Goal: Information Seeking & Learning: Learn about a topic

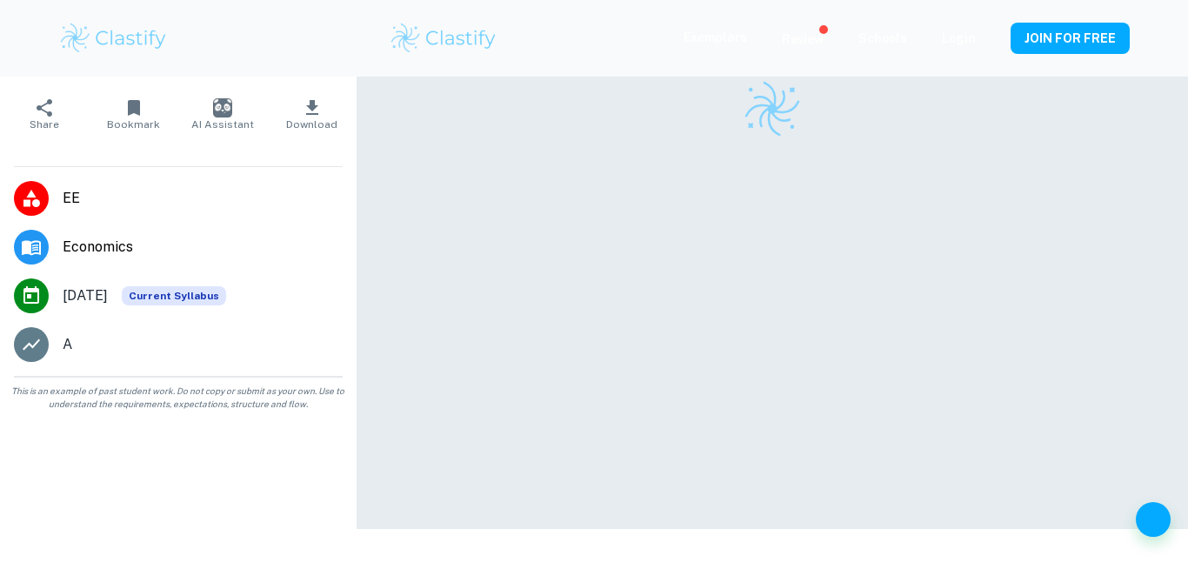
scroll to position [89, 0]
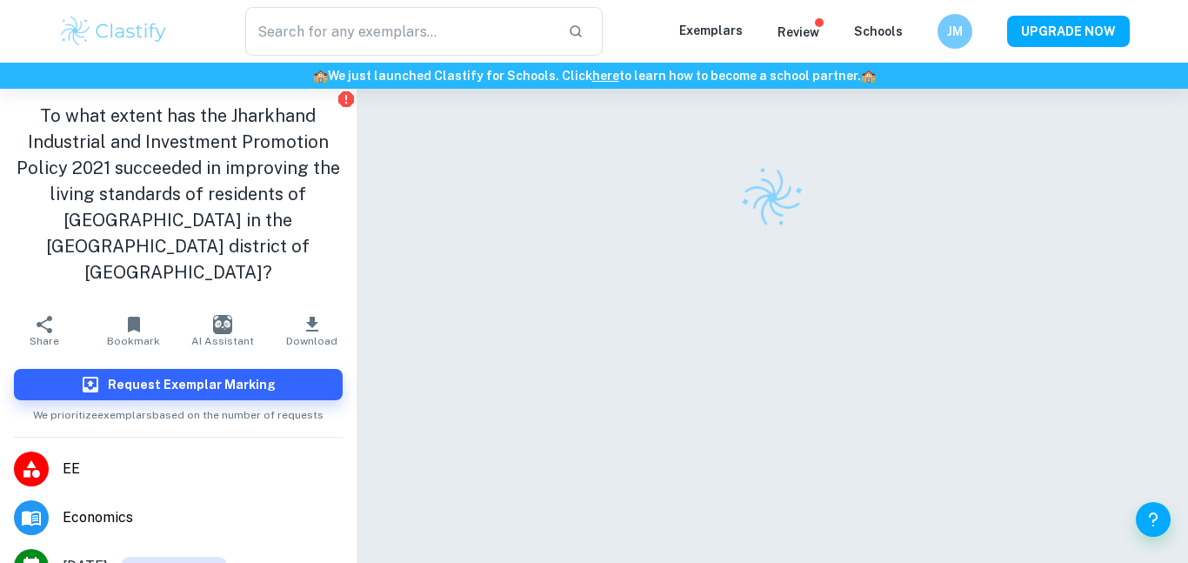
scroll to position [89, 0]
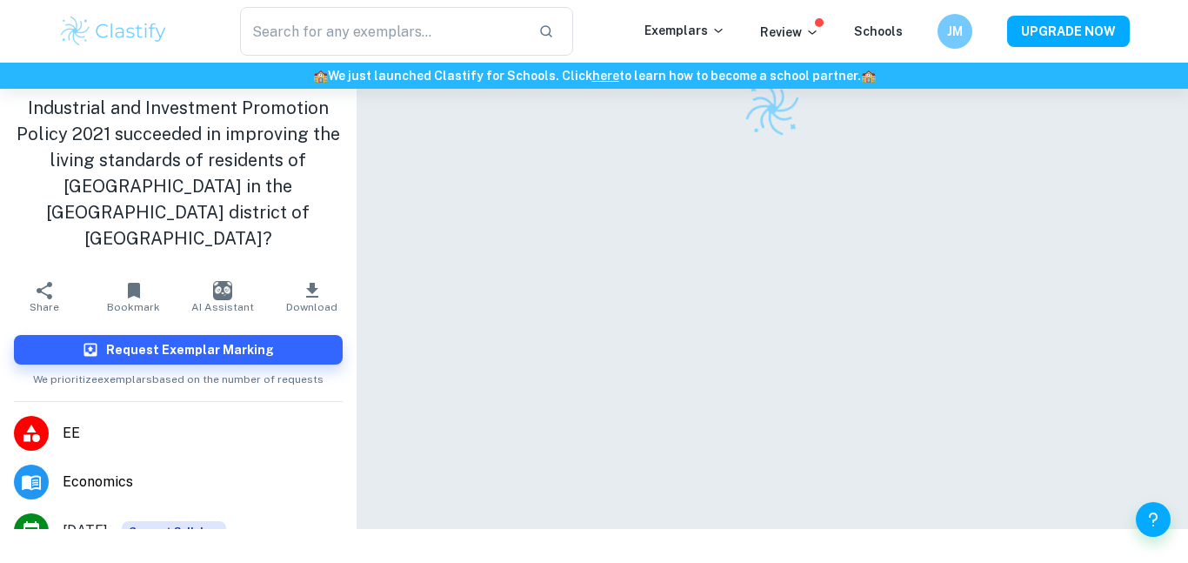
checkbox input "true"
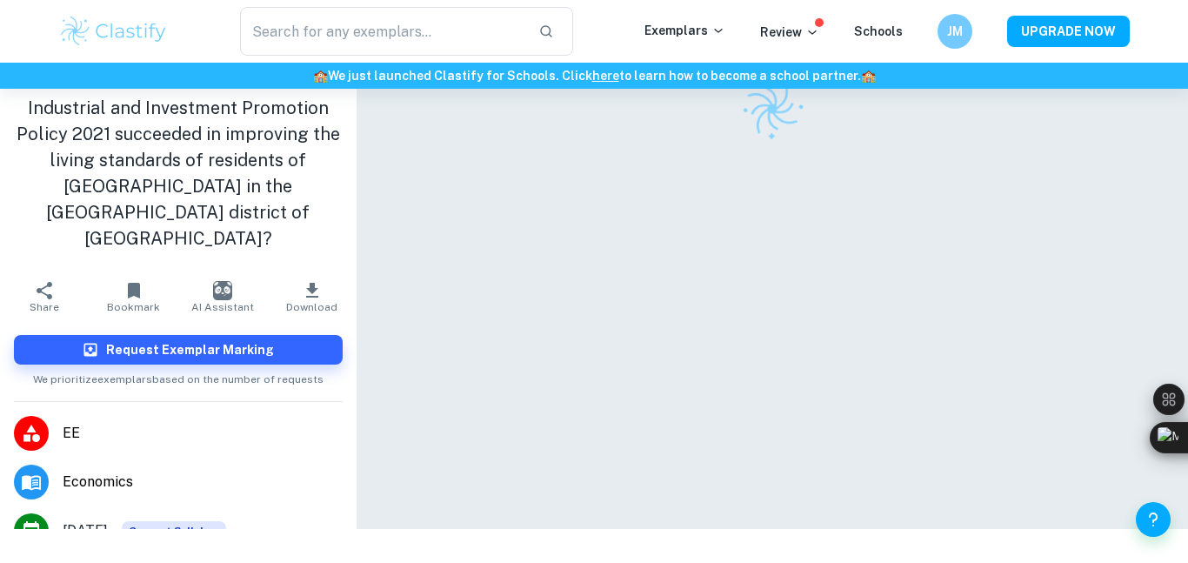
scroll to position [0, 0]
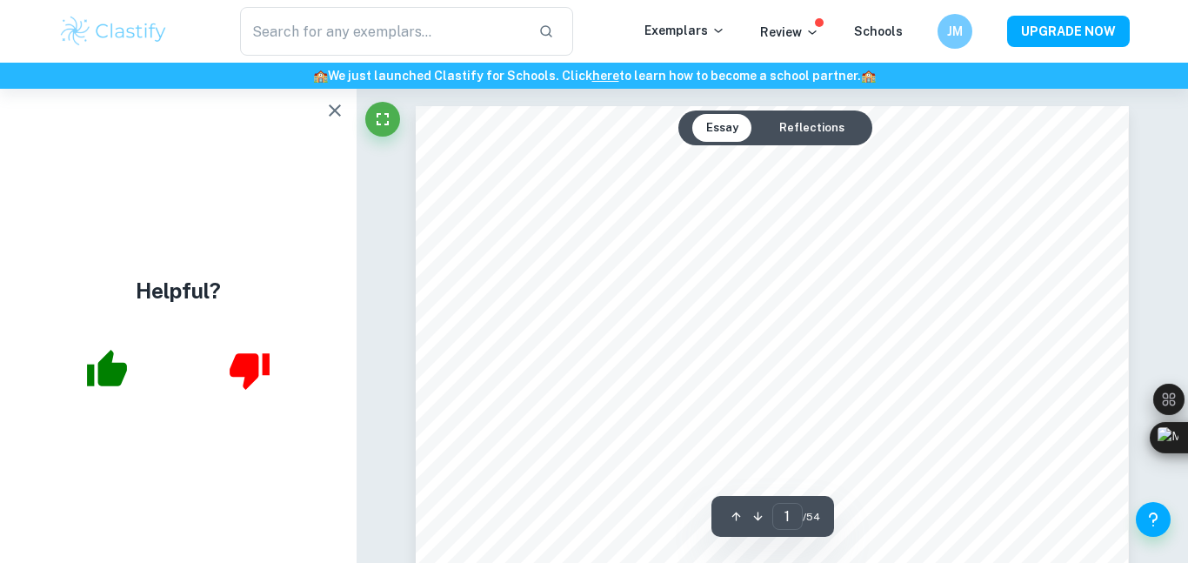
click at [337, 115] on icon "button" at bounding box center [334, 110] width 21 height 21
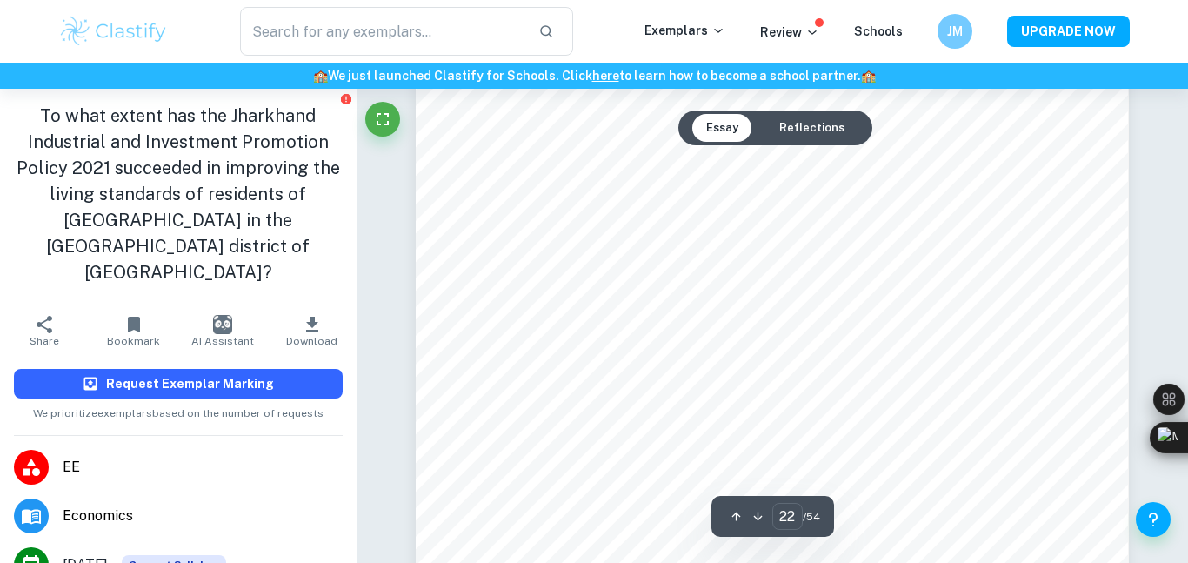
scroll to position [21926, 0]
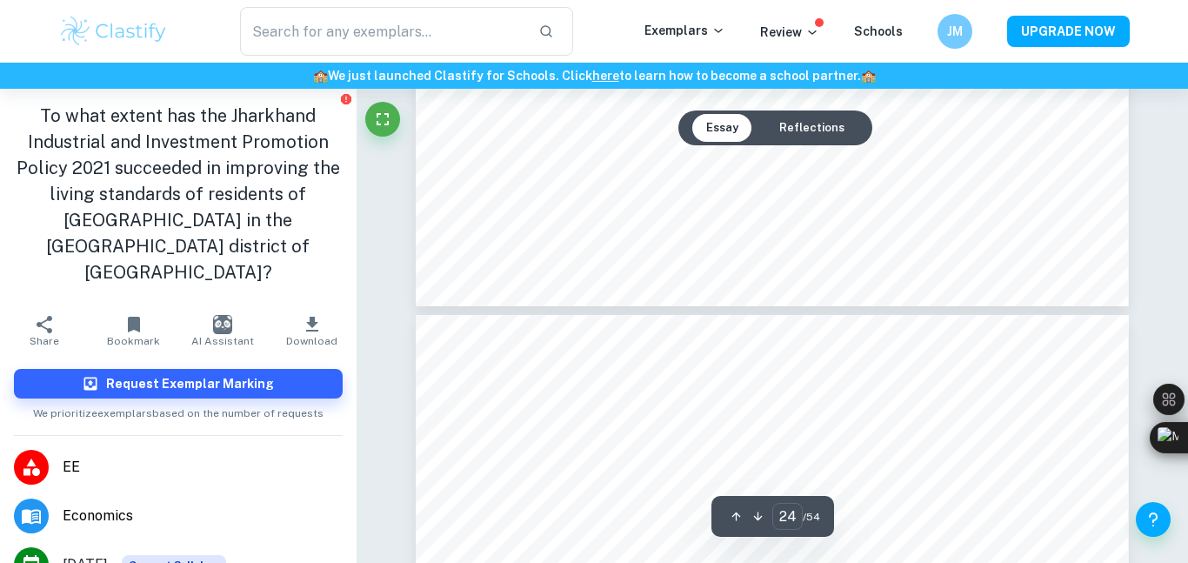
type input "25"
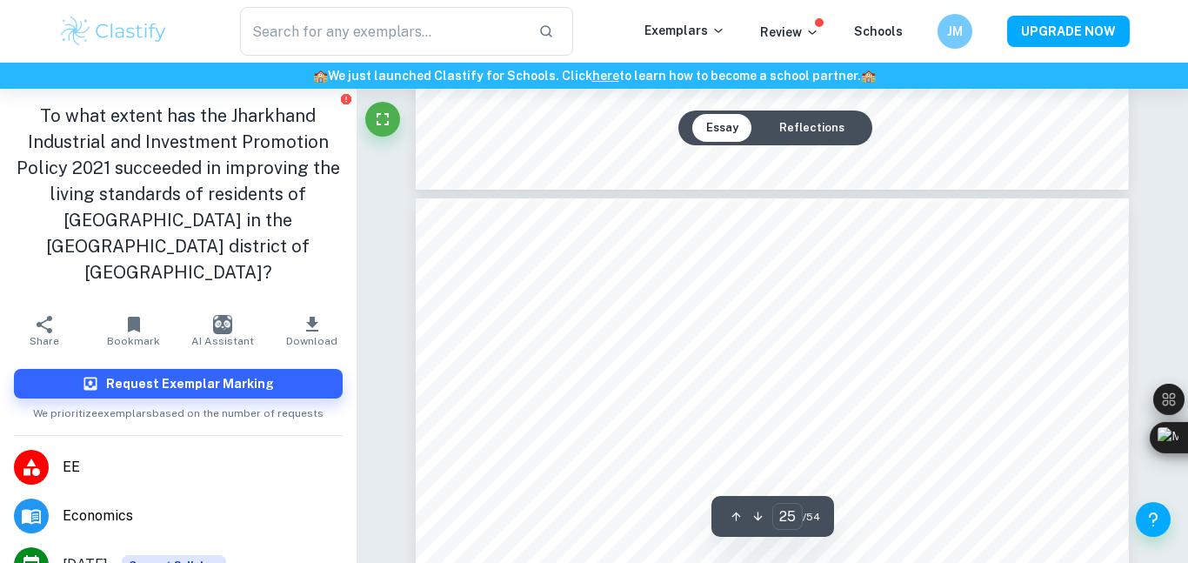
scroll to position [24893, 0]
